Goal: Information Seeking & Learning: Find specific fact

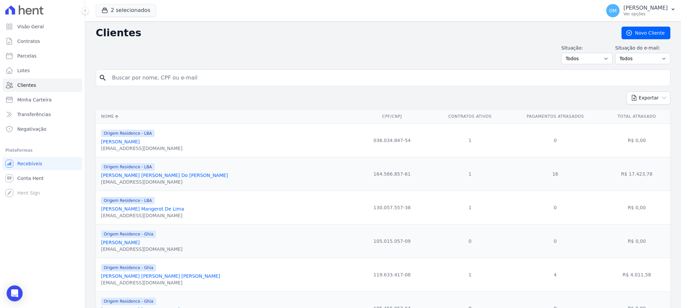
click at [167, 84] on input "search" at bounding box center [387, 77] width 559 height 13
type input "[PERSON_NAME]"
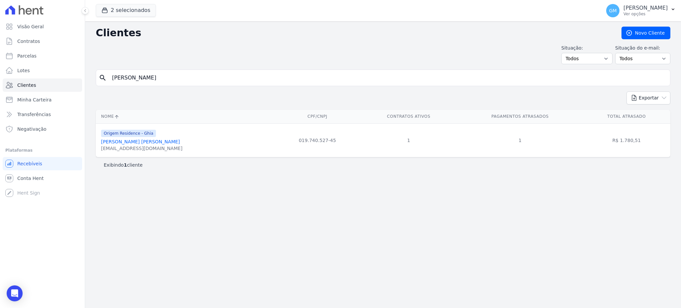
click at [139, 82] on input "[PERSON_NAME]" at bounding box center [387, 77] width 559 height 13
click at [127, 146] on div "[EMAIL_ADDRESS][DOMAIN_NAME]" at bounding box center [141, 148] width 81 height 7
click at [133, 144] on link "[PERSON_NAME] [PERSON_NAME]" at bounding box center [140, 141] width 79 height 5
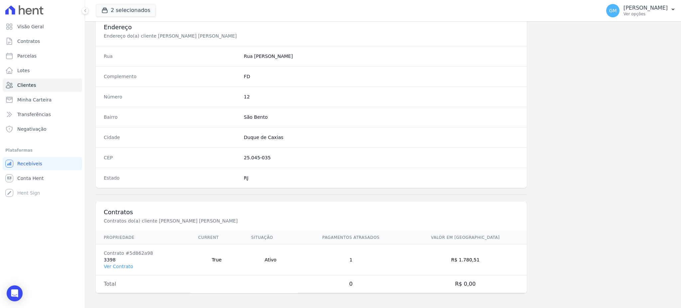
scroll to position [314, 0]
click at [125, 268] on link "Ver Contrato" at bounding box center [118, 264] width 29 height 5
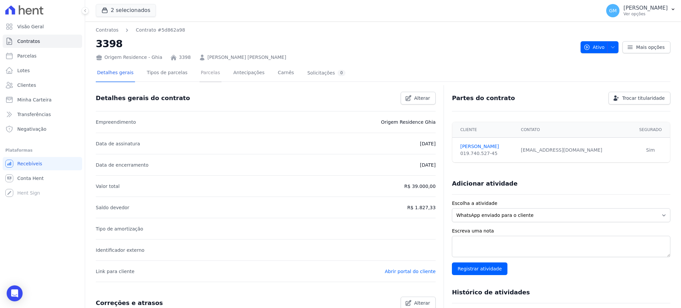
click at [201, 77] on link "Parcelas" at bounding box center [210, 73] width 22 height 18
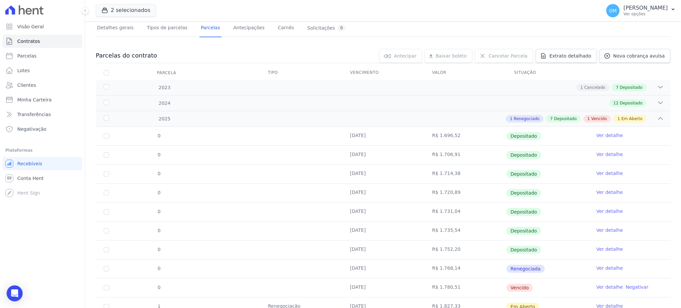
scroll to position [72, 0]
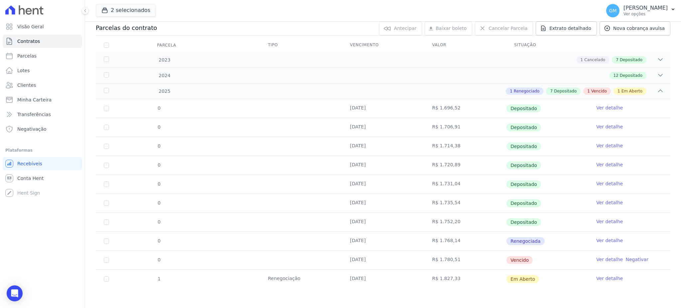
click at [598, 281] on link "Ver detalhe" at bounding box center [609, 278] width 27 height 7
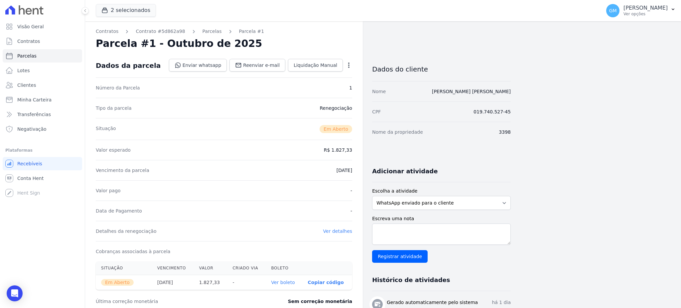
click at [293, 283] on link "Ver boleto" at bounding box center [283, 282] width 24 height 5
click at [287, 282] on link "Ver boleto" at bounding box center [283, 282] width 24 height 5
click at [284, 281] on link "Ver boleto" at bounding box center [283, 282] width 24 height 5
click at [38, 86] on link "Clientes" at bounding box center [42, 84] width 79 height 13
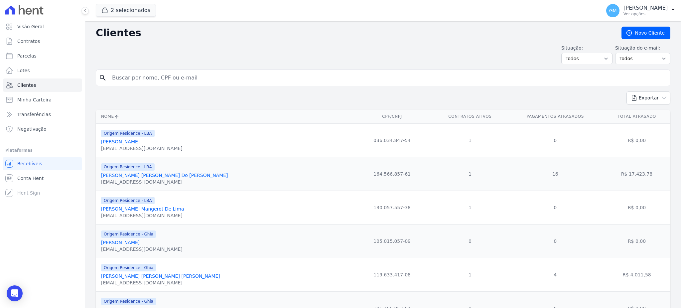
click at [155, 77] on input "search" at bounding box center [387, 77] width 559 height 13
type input "[PERSON_NAME] [PERSON_NAME] [PERSON_NAME]"
drag, startPoint x: 189, startPoint y: 76, endPoint x: 112, endPoint y: 72, distance: 76.9
click at [112, 72] on input "[PERSON_NAME] [PERSON_NAME] [PERSON_NAME]" at bounding box center [387, 77] width 559 height 13
drag, startPoint x: 190, startPoint y: 82, endPoint x: 200, endPoint y: 79, distance: 11.0
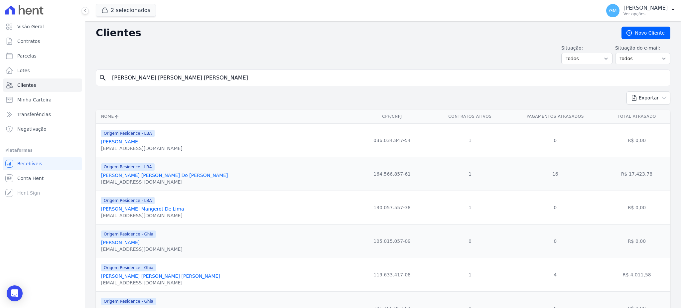
click at [190, 82] on input "[PERSON_NAME] [PERSON_NAME] [PERSON_NAME]" at bounding box center [387, 77] width 559 height 13
click at [220, 77] on input "[PERSON_NAME] [PERSON_NAME] [PERSON_NAME]" at bounding box center [387, 77] width 559 height 13
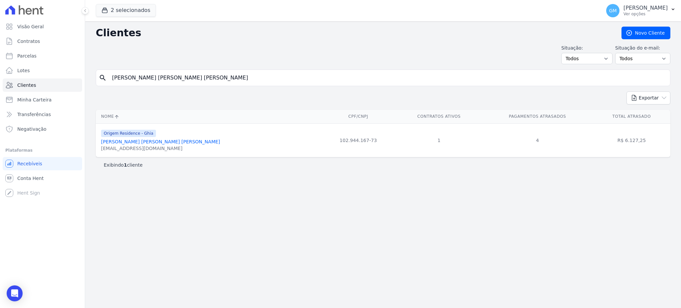
click at [163, 141] on link "[PERSON_NAME] [PERSON_NAME] [PERSON_NAME]" at bounding box center [160, 141] width 119 height 5
click at [165, 140] on link "[PERSON_NAME] [PERSON_NAME] [PERSON_NAME]" at bounding box center [160, 141] width 119 height 5
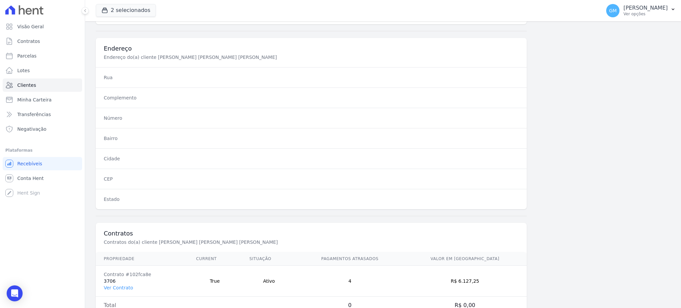
scroll to position [314, 0]
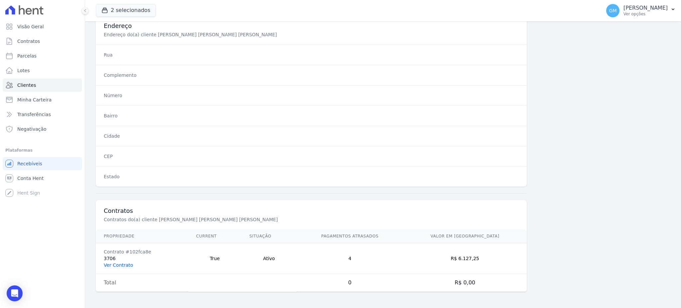
click at [123, 266] on link "Ver Contrato" at bounding box center [118, 264] width 29 height 5
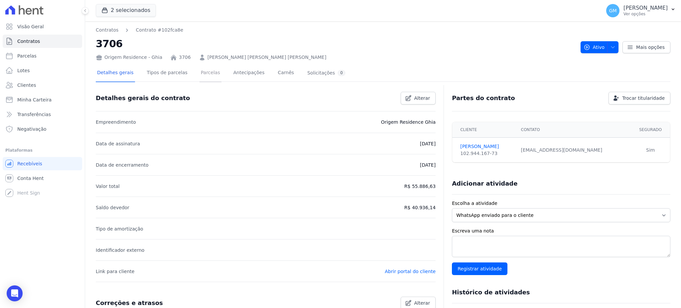
click at [205, 71] on link "Parcelas" at bounding box center [210, 73] width 22 height 18
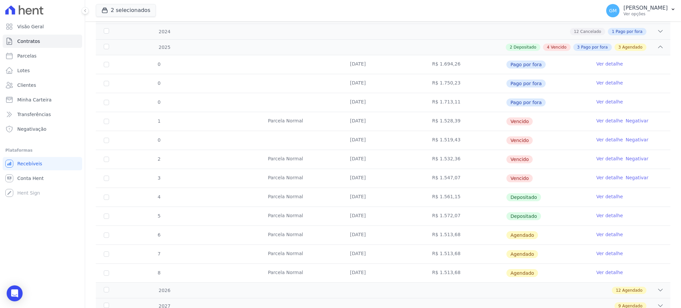
scroll to position [133, 0]
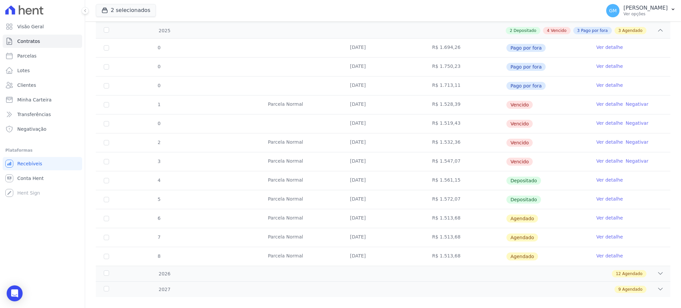
click at [598, 197] on link "Ver detalhe" at bounding box center [609, 198] width 27 height 7
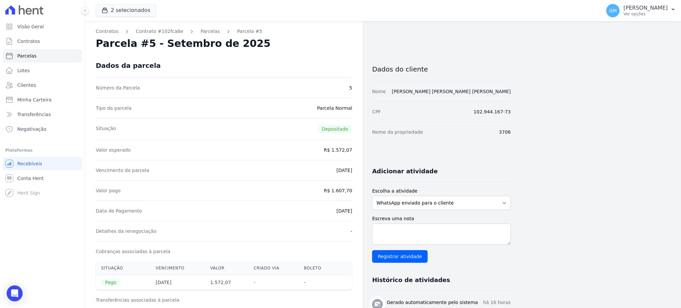
drag, startPoint x: 321, startPoint y: 210, endPoint x: 354, endPoint y: 211, distance: 32.3
click at [354, 211] on div "Contratos Contrato #102fca8e [GEOGRAPHIC_DATA] Parcela #5 [GEOGRAPHIC_DATA] #5 …" at bounding box center [224, 271] width 278 height 500
copy dd "[DATE]"
click at [327, 197] on div "Valor pago R$ 1.607,70" at bounding box center [224, 190] width 256 height 20
drag, startPoint x: 322, startPoint y: 214, endPoint x: 354, endPoint y: 214, distance: 31.6
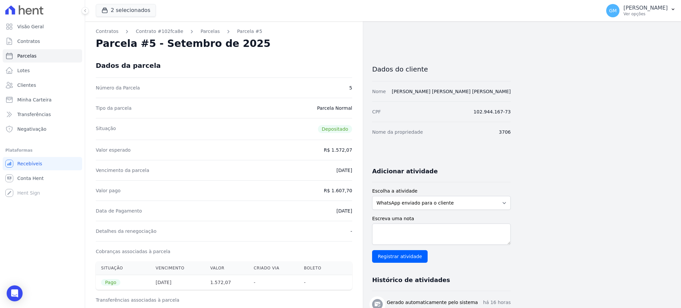
click at [354, 214] on div "Contratos Contrato #102fca8e [GEOGRAPHIC_DATA] Parcela #5 [GEOGRAPHIC_DATA] #5 …" at bounding box center [224, 271] width 278 height 500
copy dd "[DATE]"
drag, startPoint x: 334, startPoint y: 191, endPoint x: 359, endPoint y: 193, distance: 24.3
click at [359, 193] on div "Contratos Contrato #102fca8e [GEOGRAPHIC_DATA] Parcela #5 [GEOGRAPHIC_DATA] #5 …" at bounding box center [224, 271] width 278 height 500
copy dd "1.607,70"
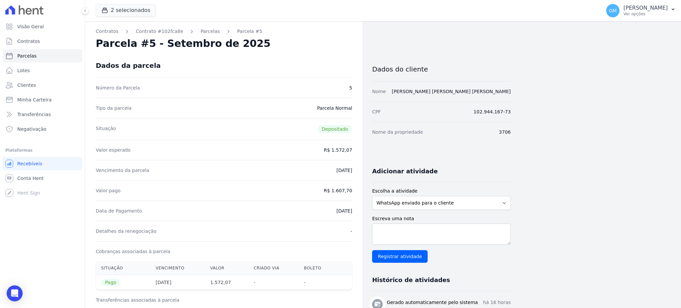
drag, startPoint x: 318, startPoint y: 208, endPoint x: 354, endPoint y: 211, distance: 35.3
click at [354, 211] on div "Contratos Contrato #102fca8e [GEOGRAPHIC_DATA] Parcela #5 [GEOGRAPHIC_DATA] #5 …" at bounding box center [224, 271] width 278 height 500
copy dd "[DATE]"
